Goal: Communication & Community: Ask a question

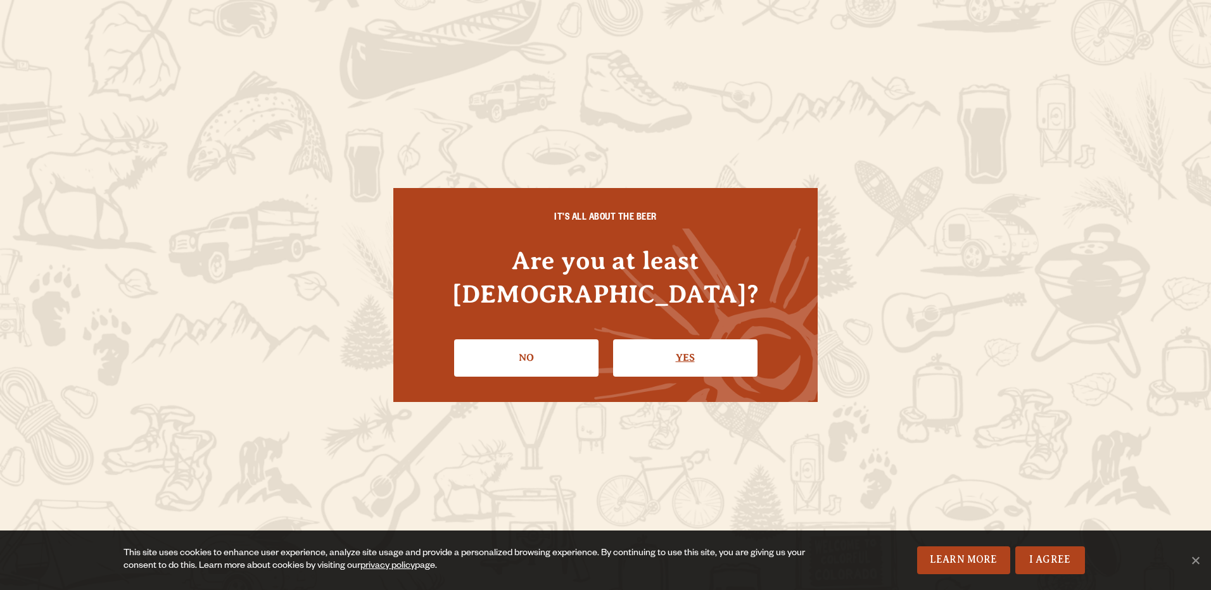
click at [699, 340] on link "Yes" at bounding box center [685, 358] width 144 height 37
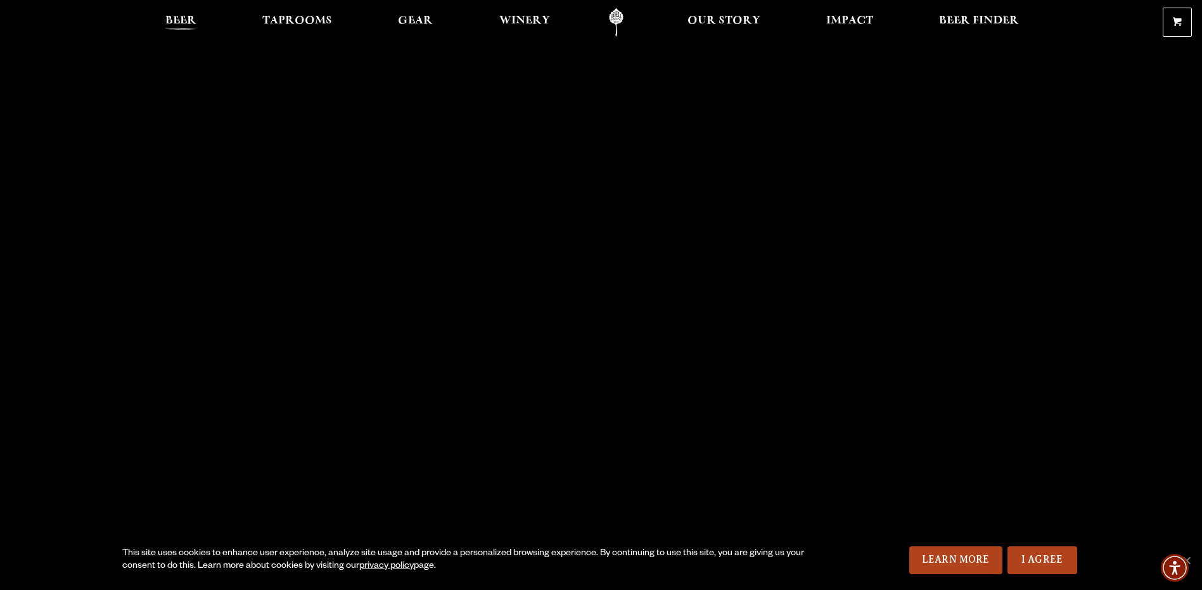
click at [194, 18] on span "Beer" at bounding box center [180, 21] width 31 height 10
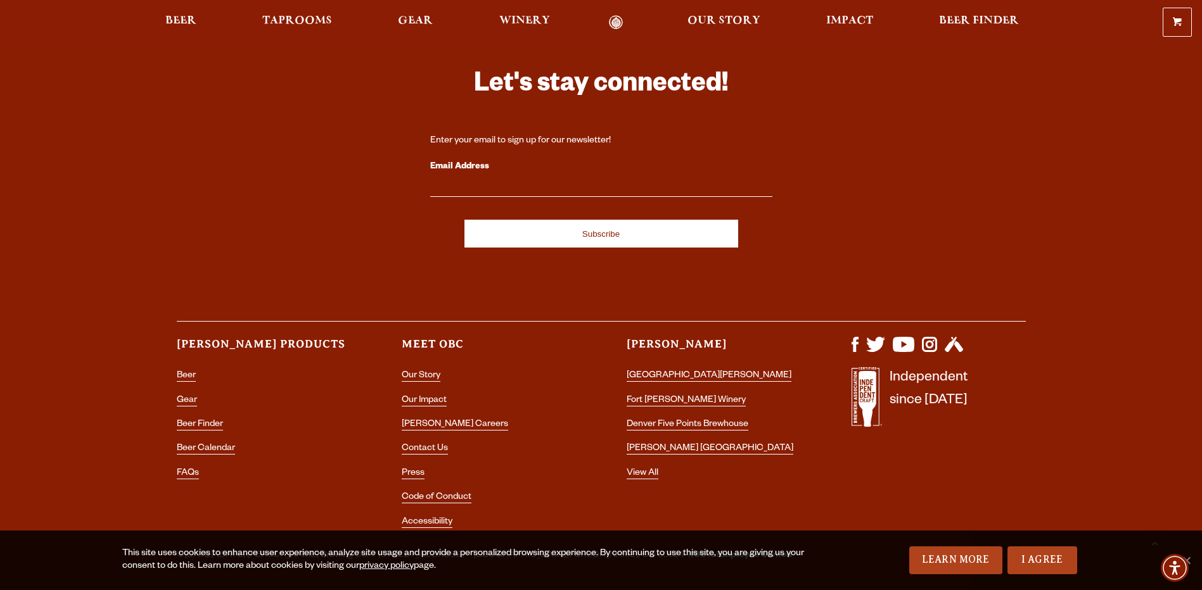
scroll to position [3704, 0]
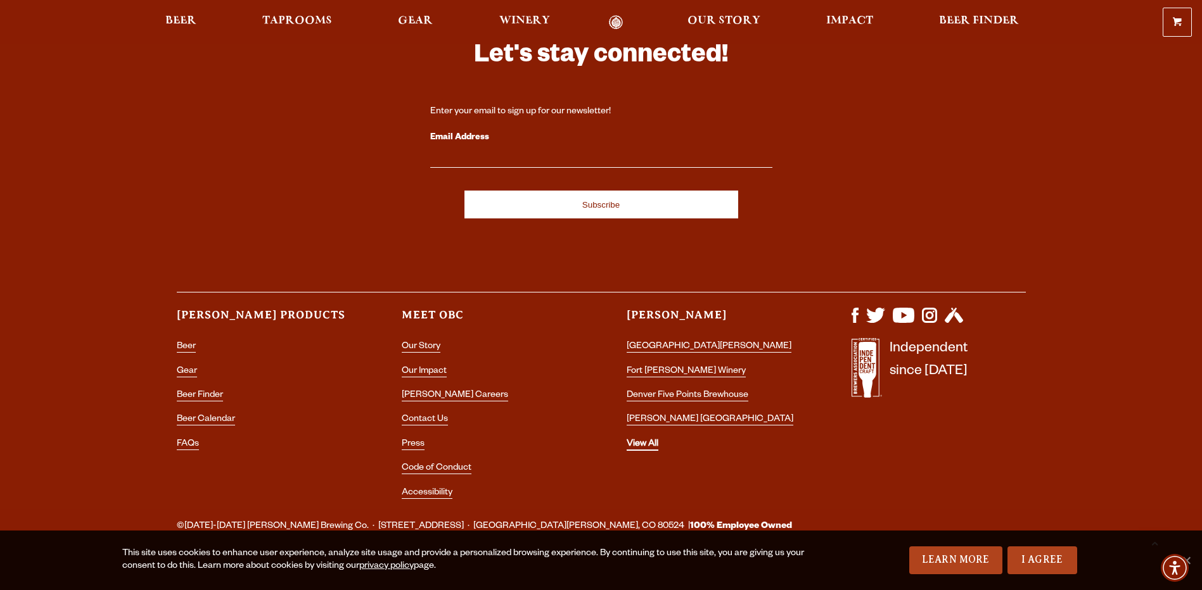
click at [648, 440] on link "View All" at bounding box center [643, 445] width 32 height 11
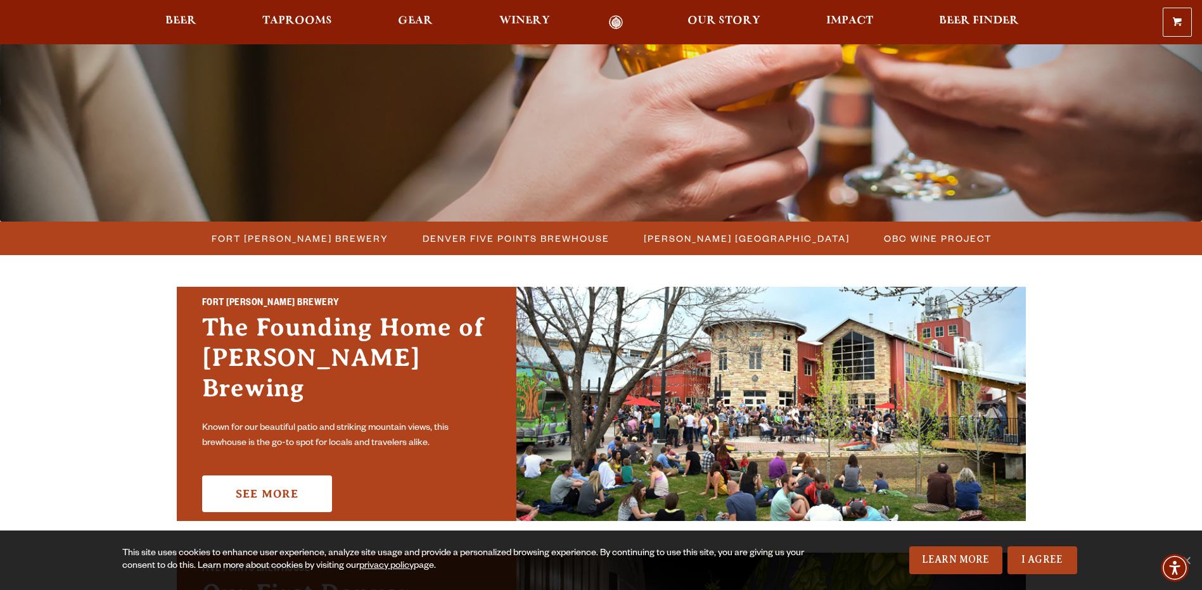
scroll to position [253, 0]
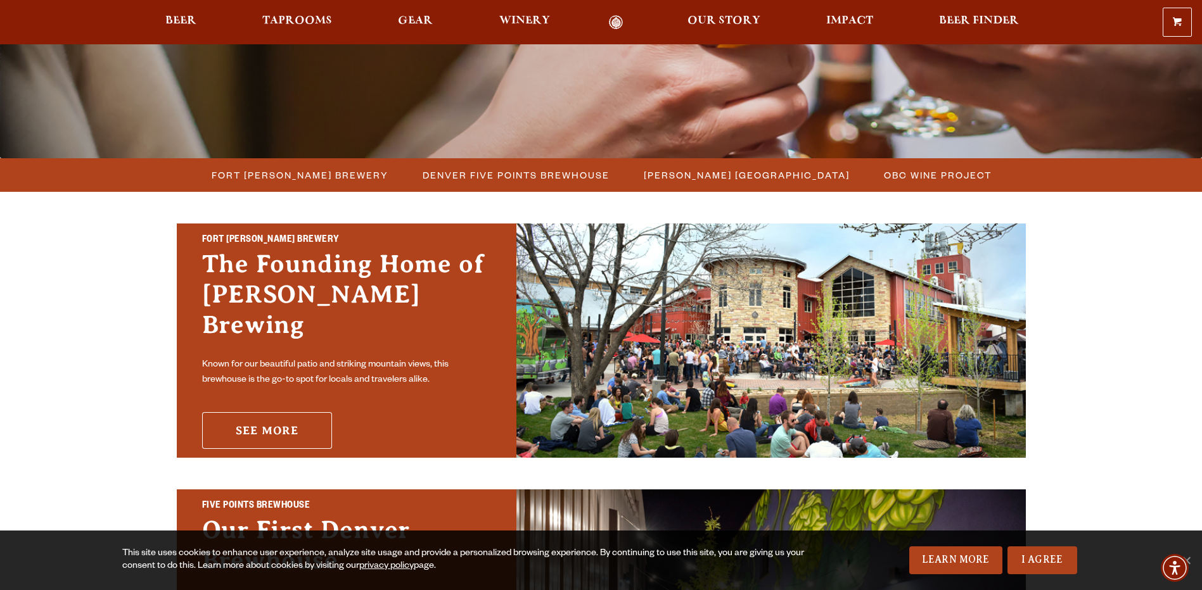
click at [283, 414] on link "See More" at bounding box center [267, 430] width 130 height 37
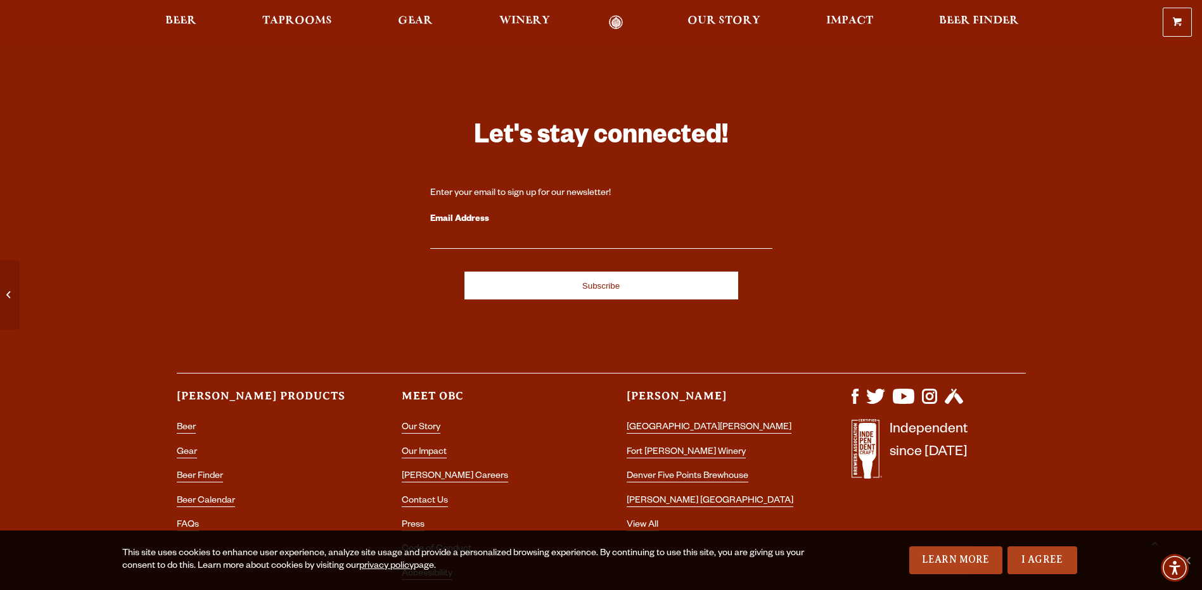
scroll to position [5512, 0]
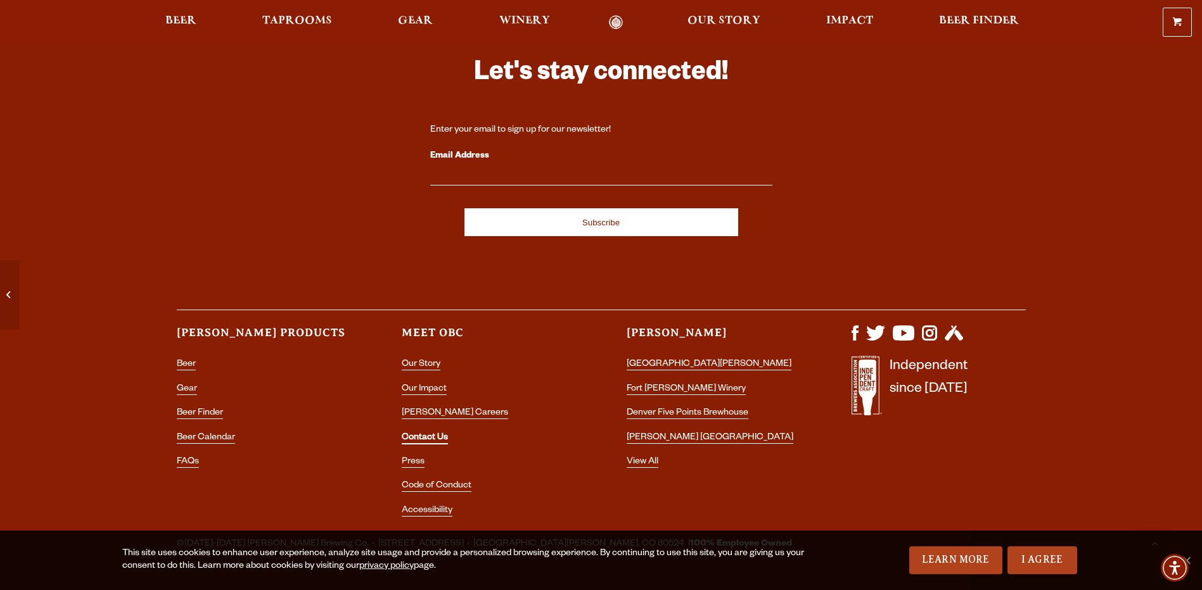
click at [424, 433] on link "Contact Us" at bounding box center [425, 438] width 46 height 11
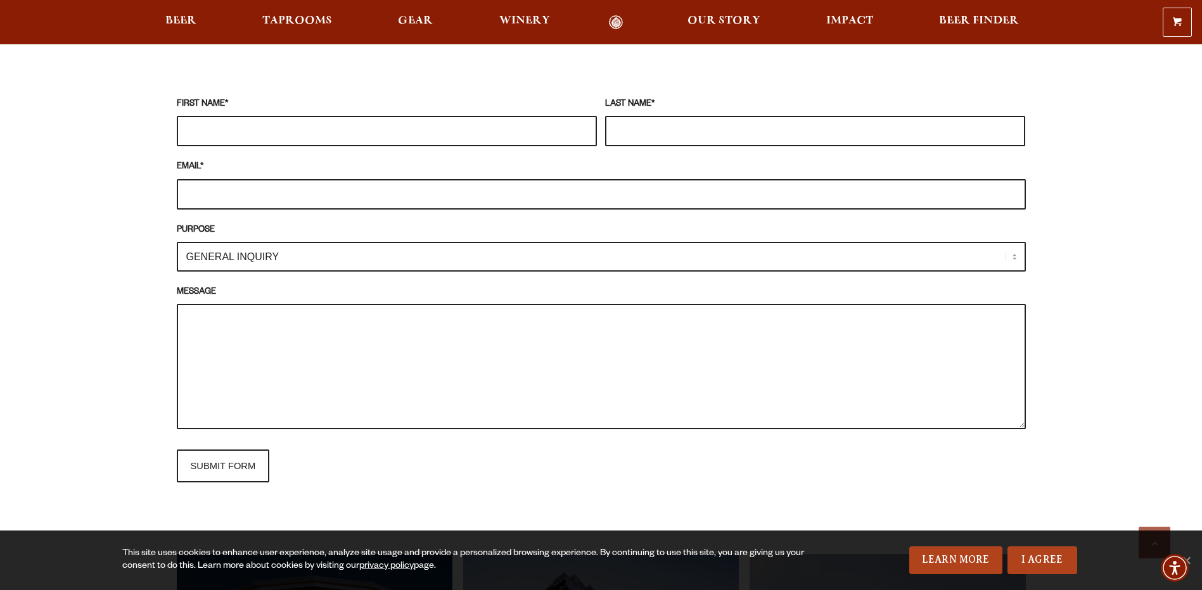
scroll to position [1077, 0]
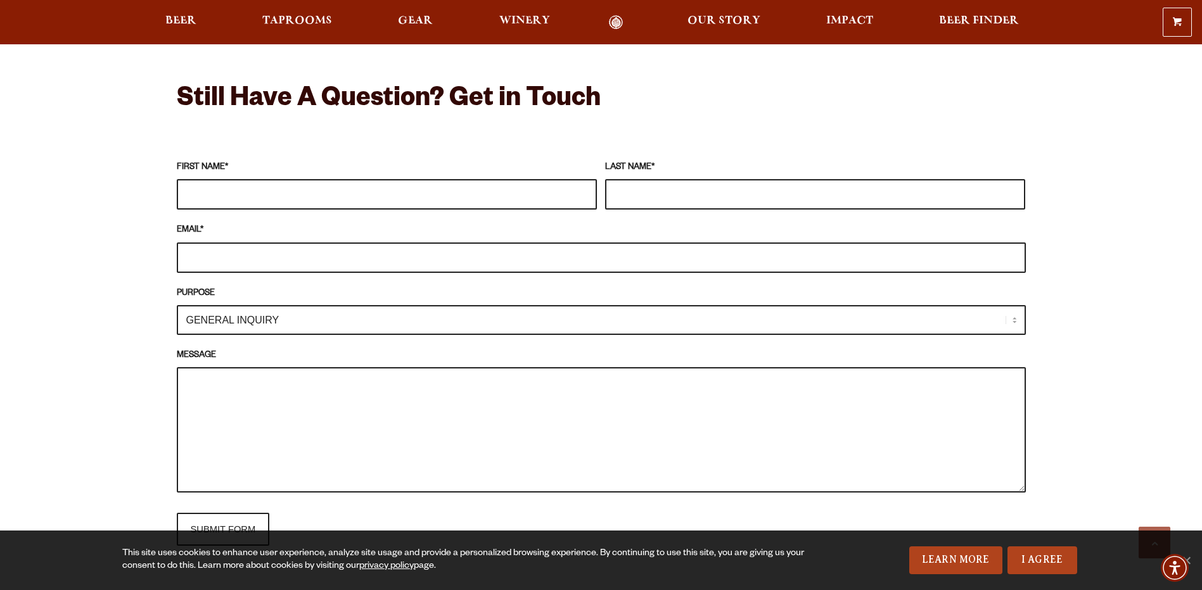
click at [247, 195] on input "FIRST NAME *" at bounding box center [387, 194] width 420 height 30
type input "Caitlin"
type input "Kelly"
type input "ckelly@firstierbanks.com"
click at [1012, 318] on select "GENERAL INQUIRY TAPROOM / BREWERY WINERY BOOK A TOUR MEDIA INQUIRY GEAR SHOP OD…" at bounding box center [601, 320] width 849 height 30
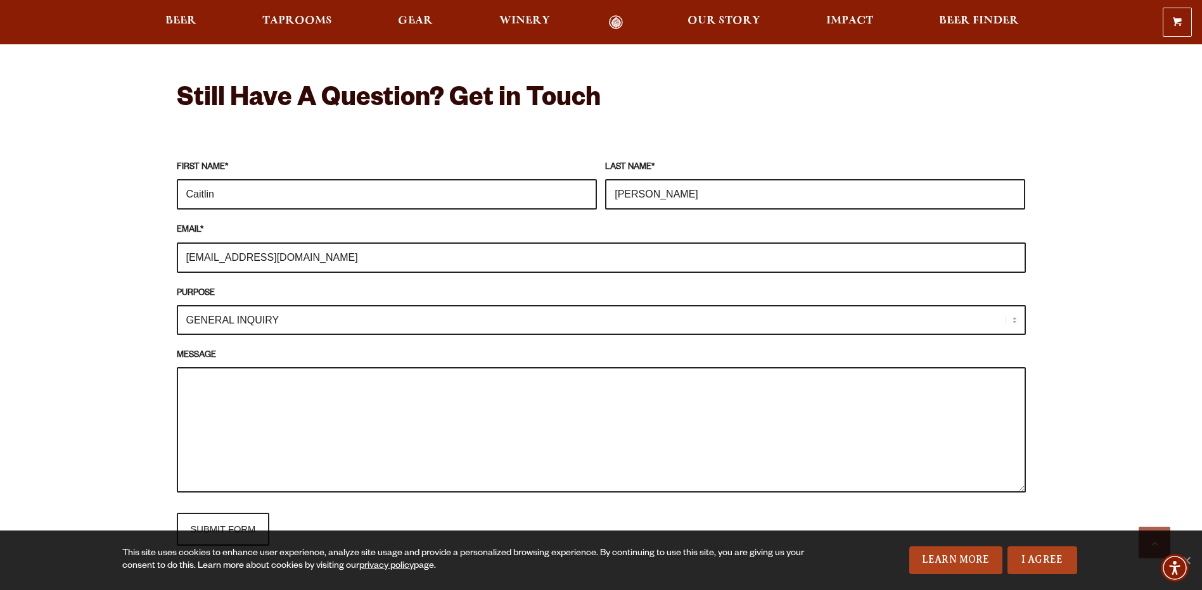
click at [177, 305] on select "GENERAL INQUIRY TAPROOM / BREWERY WINERY BOOK A TOUR MEDIA INQUIRY GEAR SHOP OD…" at bounding box center [601, 320] width 849 height 30
click at [257, 405] on textarea "MESSAGE" at bounding box center [601, 429] width 849 height 125
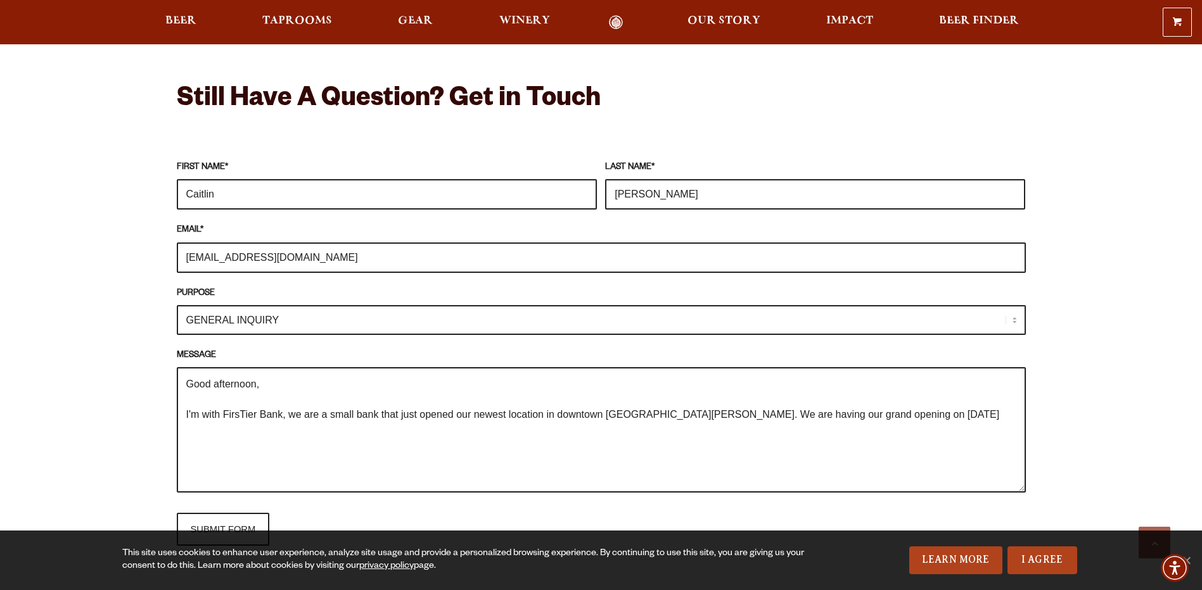
click at [750, 413] on textarea "Good afternoon, I'm with FirsTier Bank, we are a small bank that just opened ou…" at bounding box center [601, 429] width 849 height 125
click at [906, 418] on textarea "Good afternoon, I'm with FirsTier Bank, we are a small bank that just opened ou…" at bounding box center [601, 429] width 849 height 125
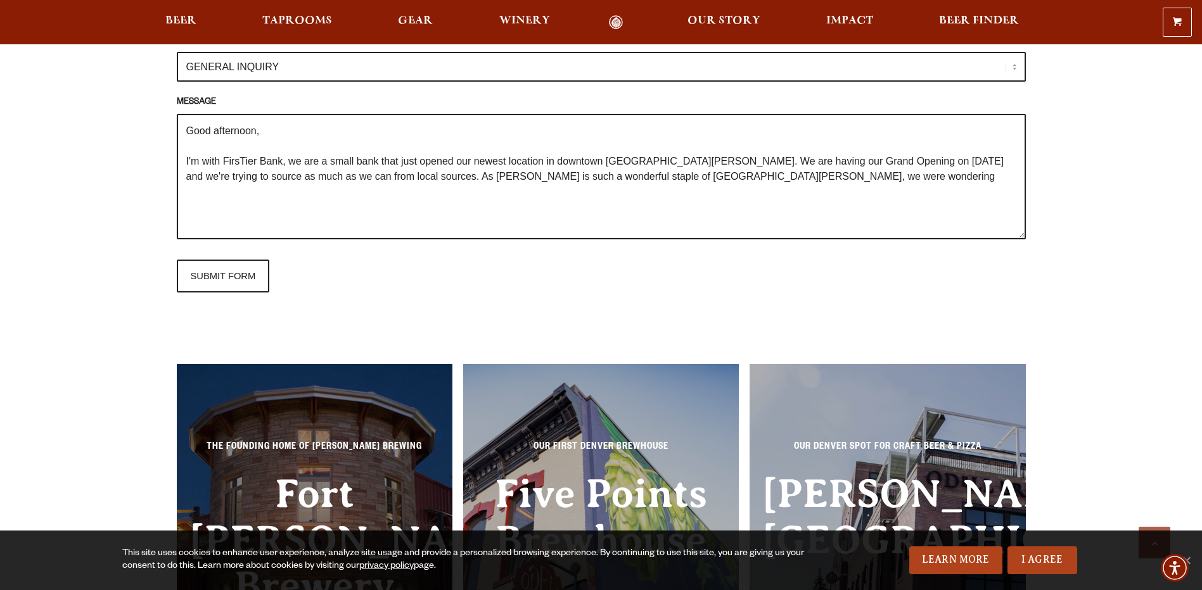
scroll to position [1267, 0]
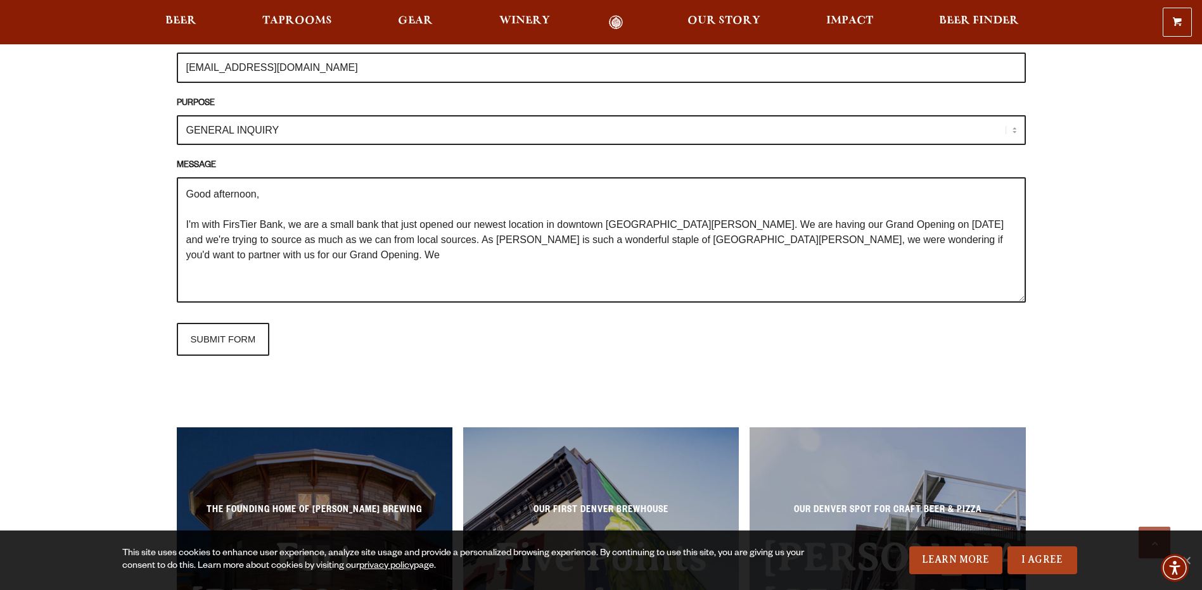
click at [237, 223] on textarea "Good afternoon, I'm with FirsTier Bank, we are a small bank that just opened ou…" at bounding box center [601, 239] width 849 height 125
click at [960, 243] on textarea "Good afternoon, I'm with FirsTier Bank, we are a small bank that just opened ou…" at bounding box center [601, 239] width 849 height 125
drag, startPoint x: 437, startPoint y: 253, endPoint x: 453, endPoint y: 258, distance: 16.4
click at [505, 252] on textarea "Good afternoon, I'm with FirsTier Bank, we are a small bank that just opened ou…" at bounding box center [601, 239] width 849 height 125
click at [237, 253] on textarea "Good afternoon, I'm with FirsTier Bank, we are a small bank that just opened ou…" at bounding box center [601, 239] width 849 height 125
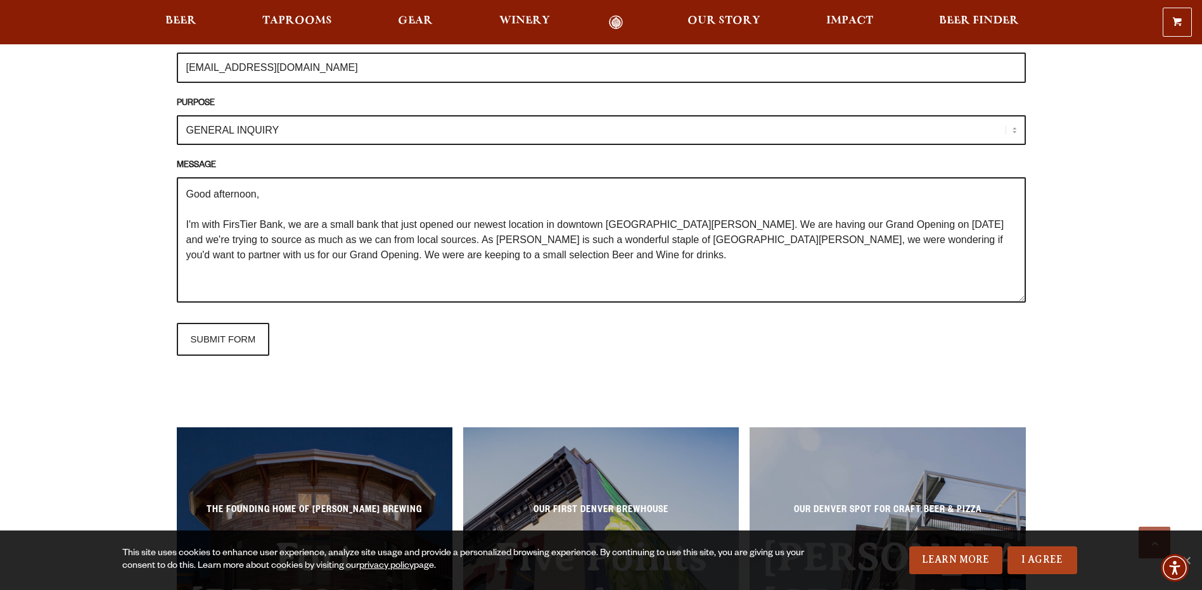
click at [459, 258] on textarea "Good afternoon, I'm with FirsTier Bank, we are a small bank that just opened ou…" at bounding box center [601, 239] width 849 height 125
drag, startPoint x: 936, startPoint y: 261, endPoint x: 796, endPoint y: 261, distance: 139.4
click at [796, 261] on textarea "Good afternoon, I'm with FirsTier Bank, we are a small bank that just opened ou…" at bounding box center [601, 239] width 849 height 125
click at [940, 254] on textarea "Good afternoon, I'm with FirsTier Bank, we are a small bank that just opened ou…" at bounding box center [601, 239] width 849 height 125
click at [603, 252] on textarea "Good afternoon, I'm with FirsTier Bank, we are a small bank that just opened ou…" at bounding box center [601, 239] width 849 height 125
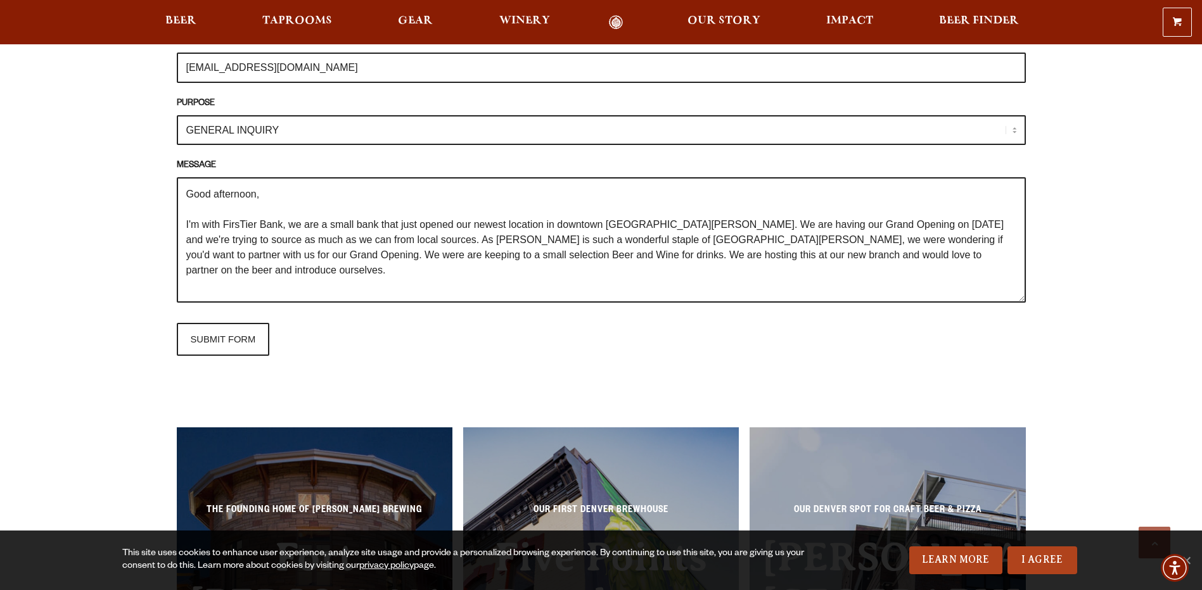
click at [890, 255] on textarea "Good afternoon, I'm with FirsTier Bank, we are a small bank that just opened ou…" at bounding box center [601, 239] width 849 height 125
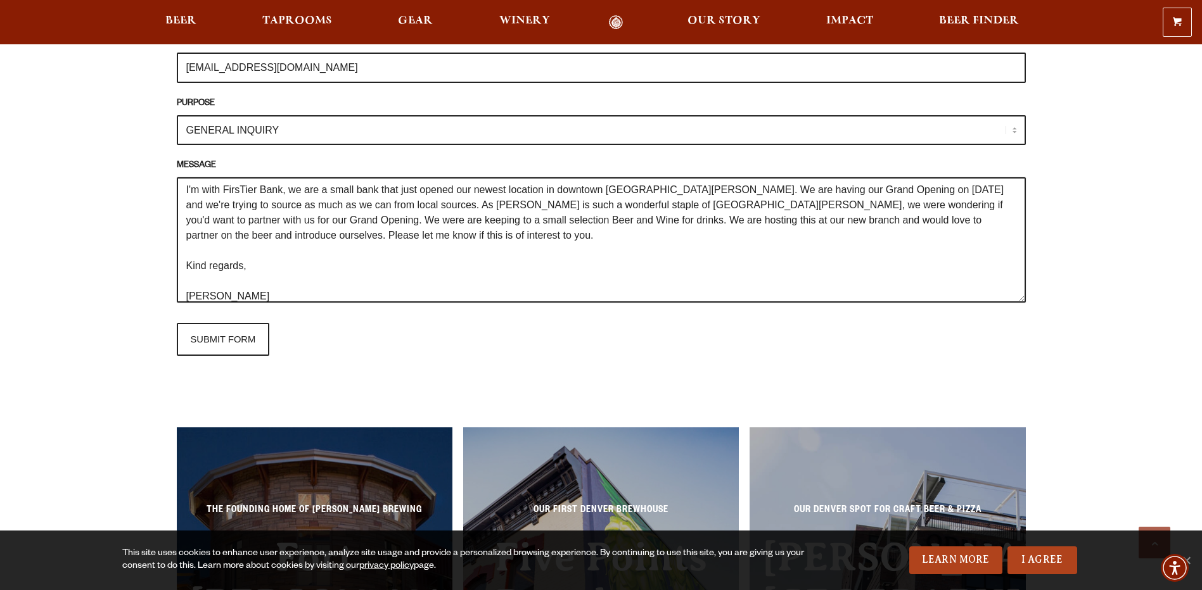
scroll to position [50, 0]
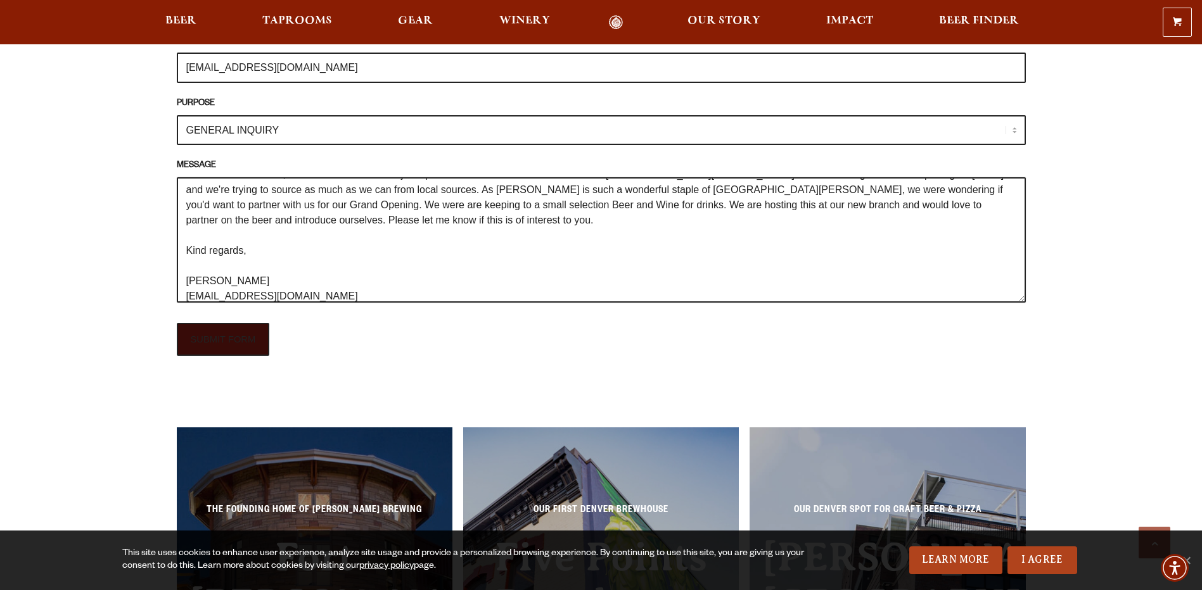
type textarea "Good afternoon, I'm with FirsTier Bank, we are a small bank that just opened ou…"
click at [217, 346] on input "SUBMIT FORM" at bounding box center [223, 339] width 93 height 33
type input "Sending"
